Goal: Task Accomplishment & Management: Manage account settings

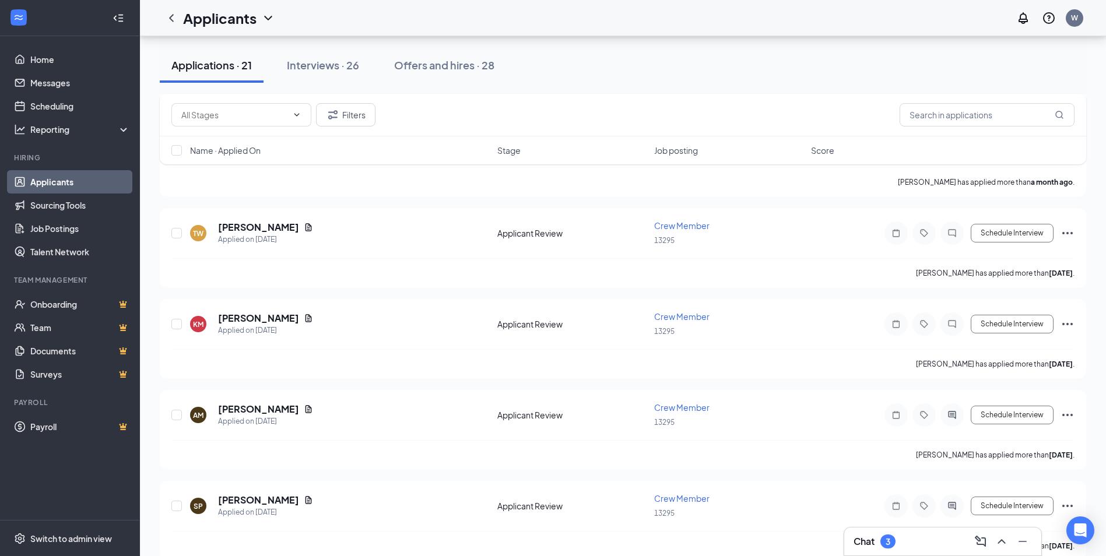
scroll to position [1593, 0]
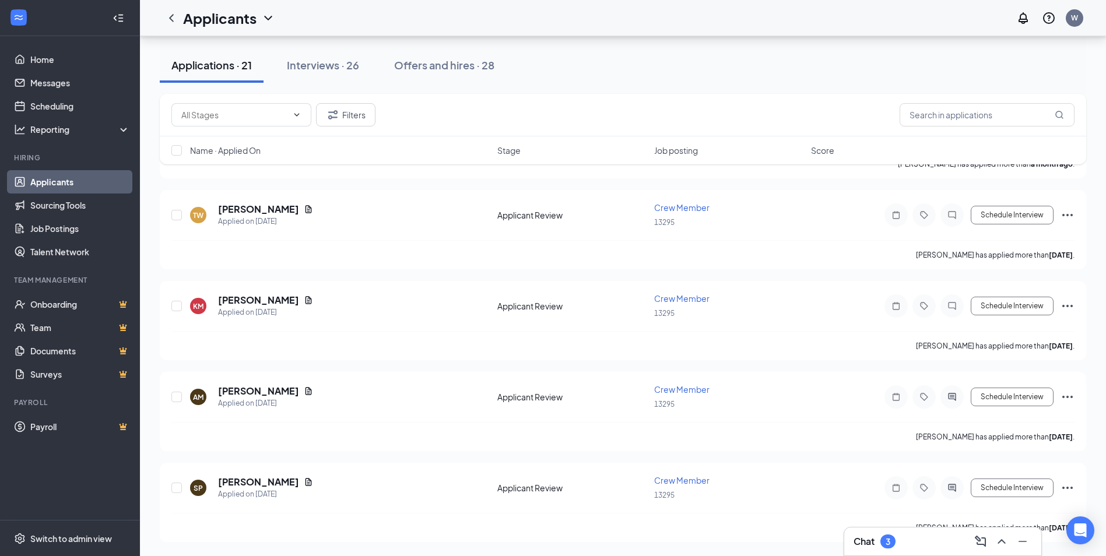
click at [236, 69] on div "Applications · 21" at bounding box center [211, 65] width 80 height 15
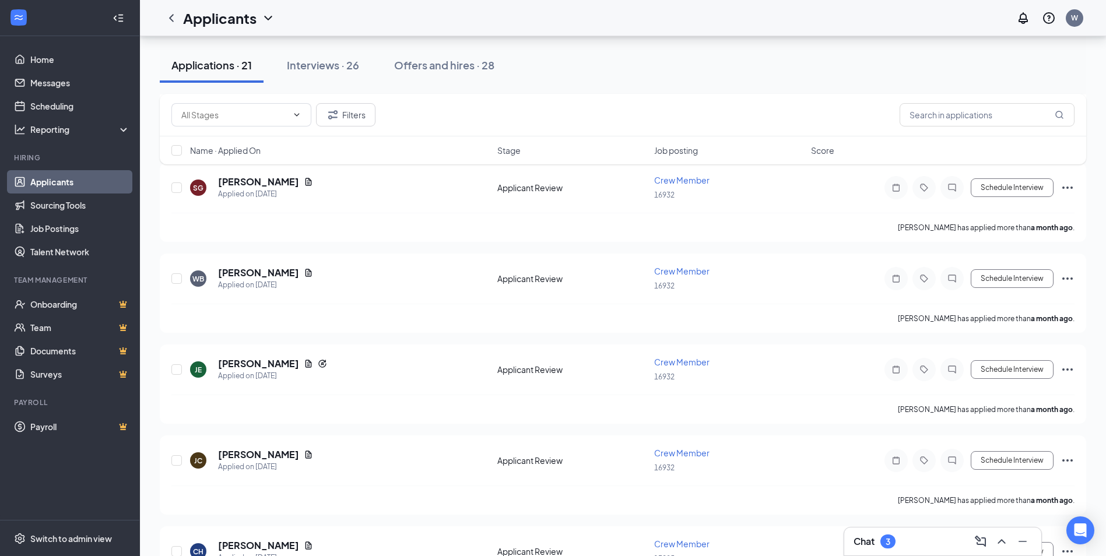
scroll to position [893, 0]
click at [406, 73] on button "Offers and hires · 28" at bounding box center [444, 65] width 124 height 35
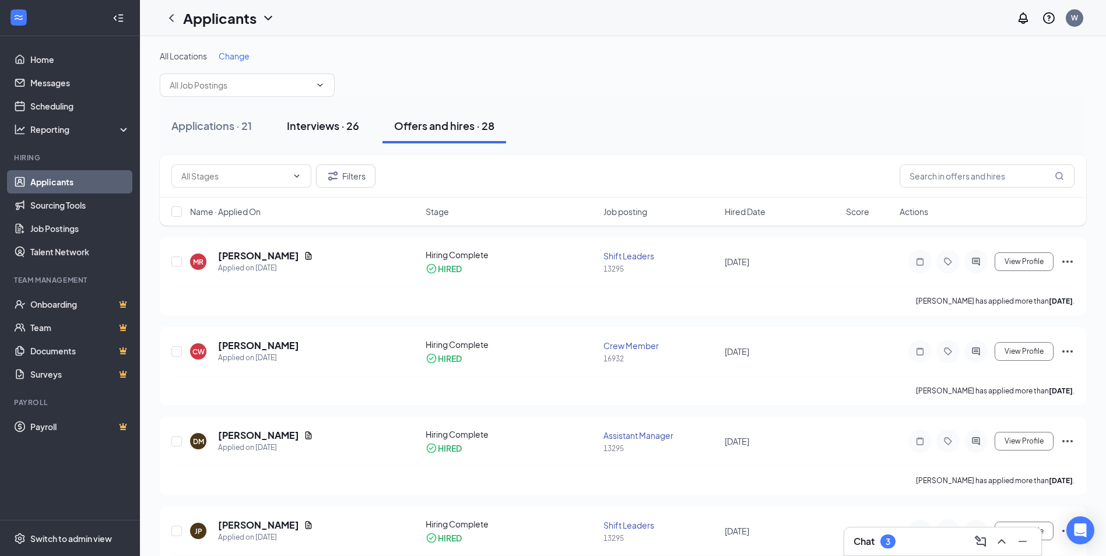
click at [308, 131] on div "Interviews · 26" at bounding box center [323, 125] width 72 height 15
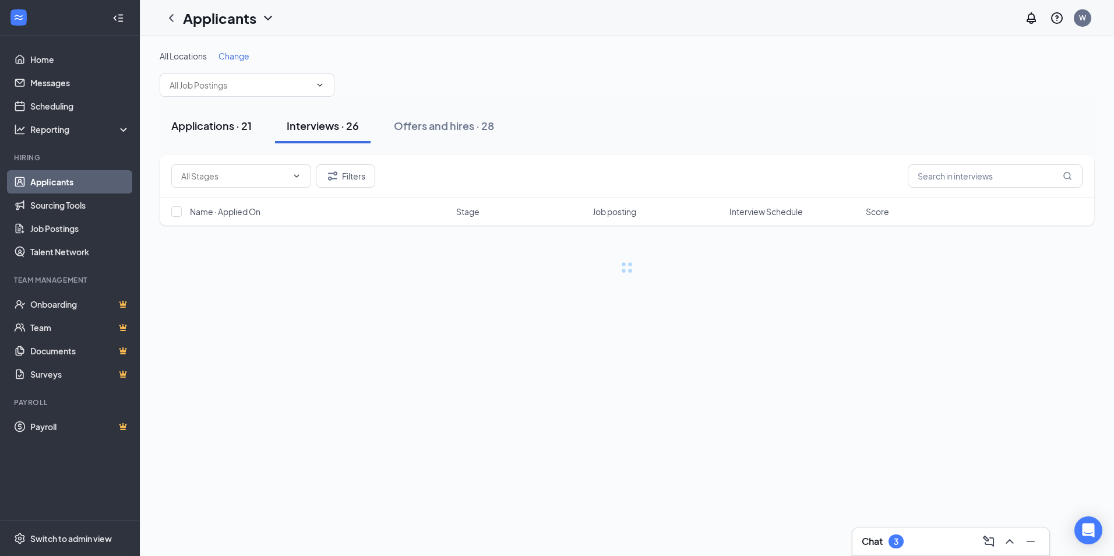
click at [231, 119] on div "Applications · 21" at bounding box center [211, 125] width 80 height 15
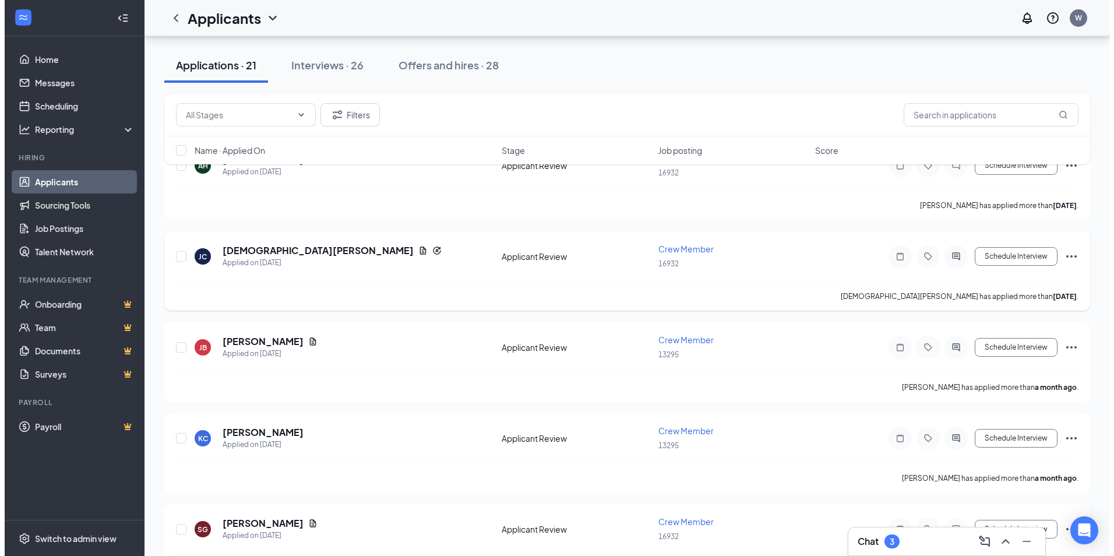
scroll to position [758, 0]
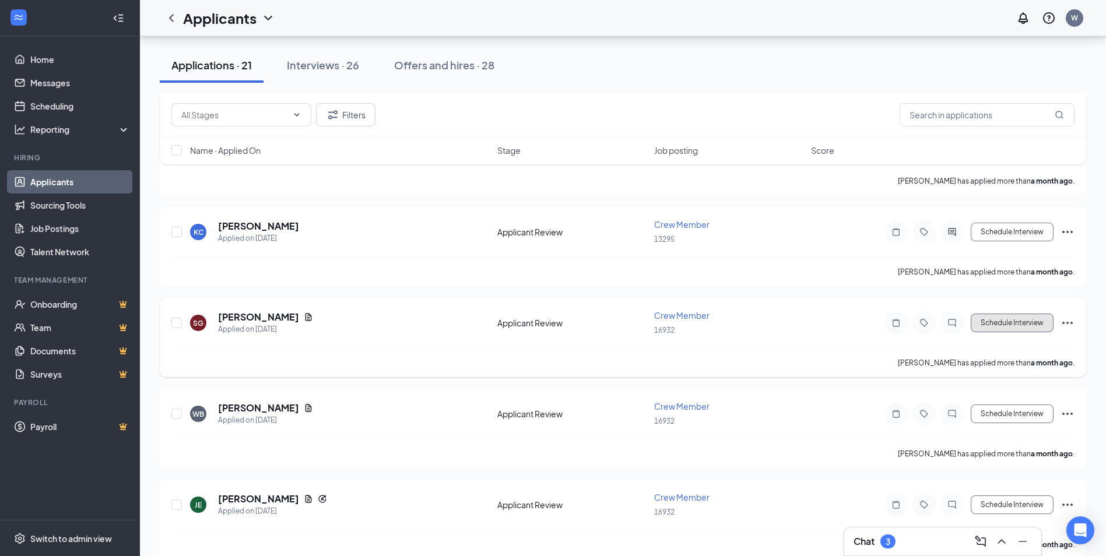
drag, startPoint x: 1017, startPoint y: 325, endPoint x: 1009, endPoint y: 320, distance: 9.7
click at [1017, 326] on button "Schedule Interview" at bounding box center [1011, 323] width 83 height 19
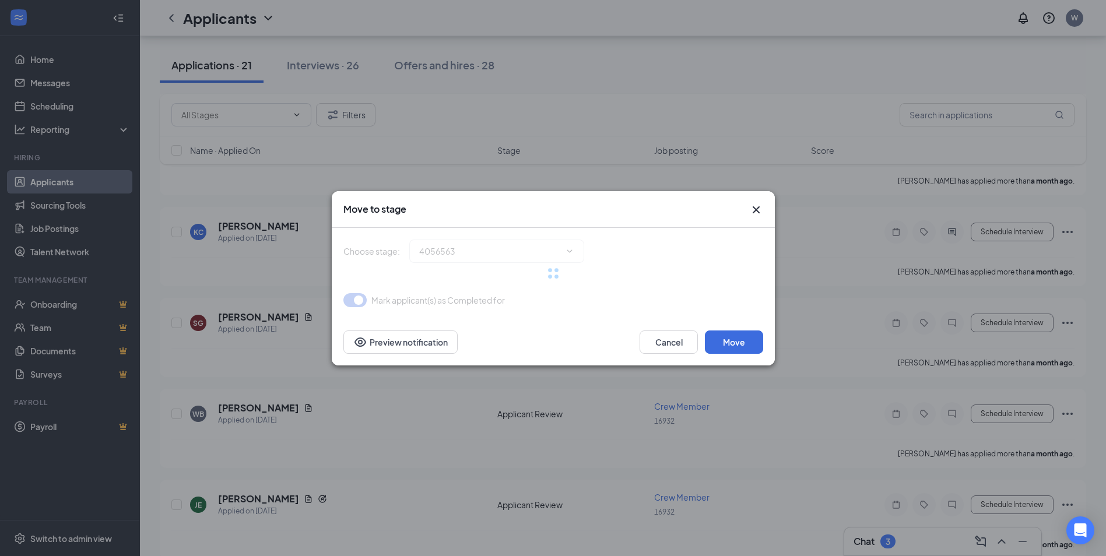
type input "Onsite Interview (next stage)"
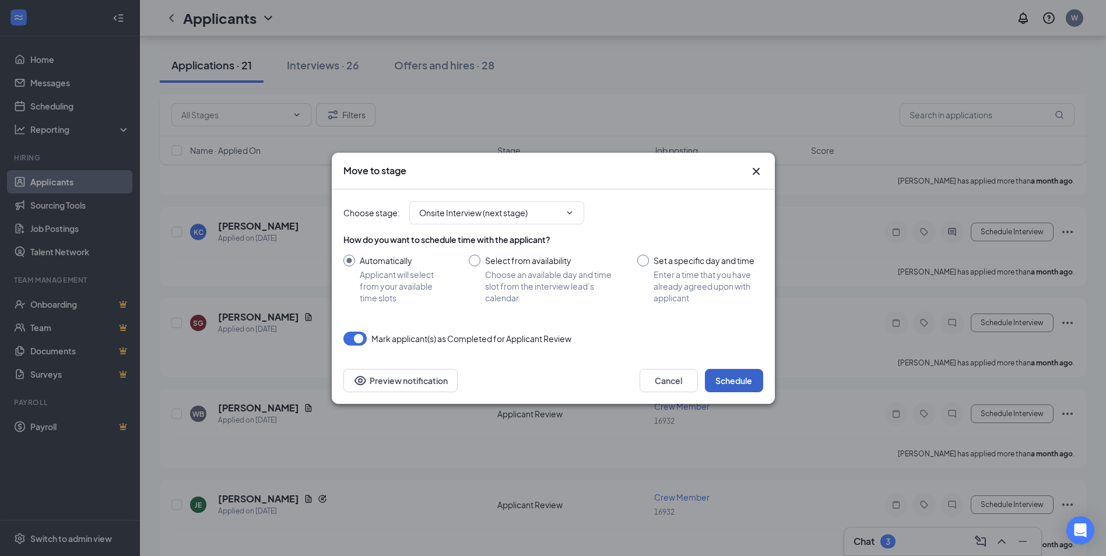
click at [731, 378] on button "Schedule" at bounding box center [734, 380] width 58 height 23
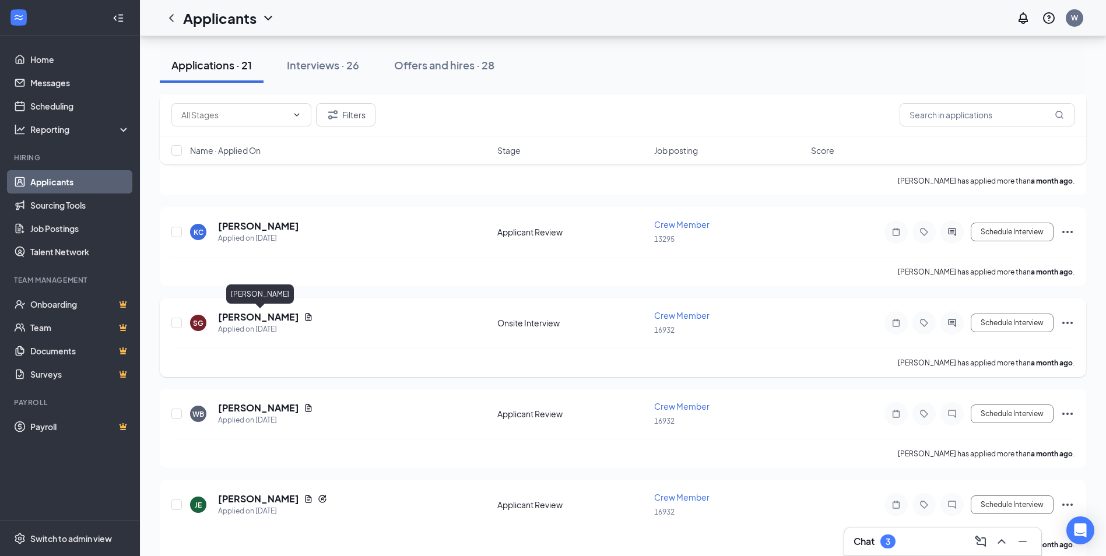
click at [289, 312] on h5 "[PERSON_NAME]" at bounding box center [258, 317] width 81 height 13
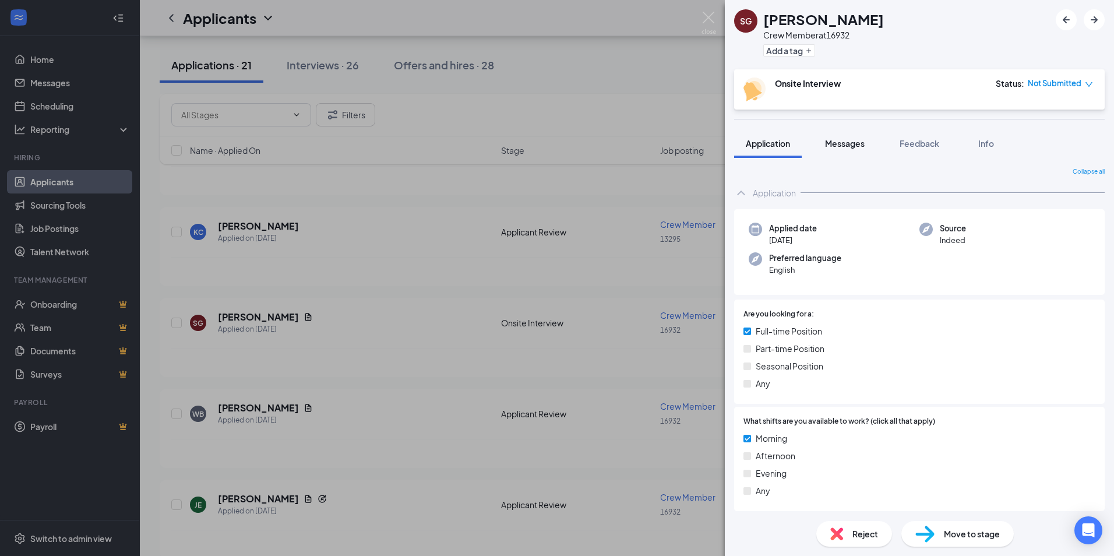
click at [856, 149] on button "Messages" at bounding box center [845, 143] width 63 height 29
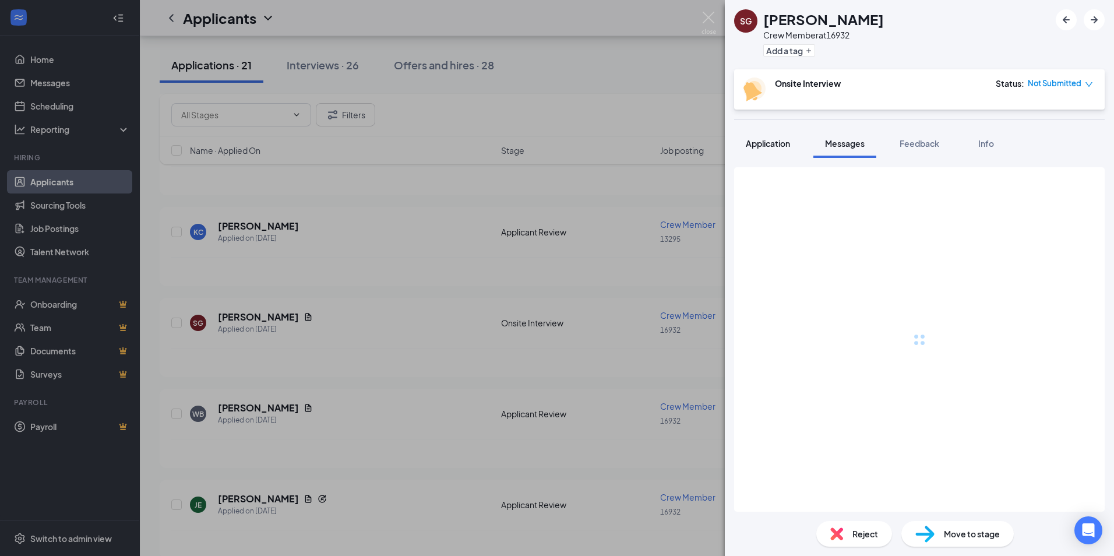
click at [790, 149] on div "Application" at bounding box center [768, 144] width 44 height 12
